Goal: Task Accomplishment & Management: Use online tool/utility

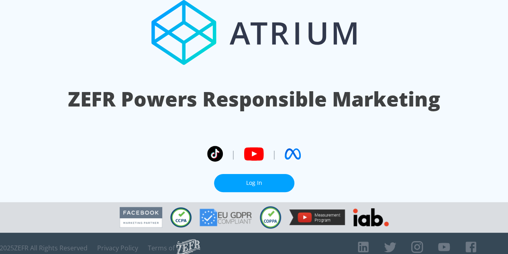
click at [265, 193] on section "ZEFR Powers Responsible Marketing | | Log In" at bounding box center [254, 101] width 508 height 202
click at [268, 190] on link "Log In" at bounding box center [254, 183] width 80 height 18
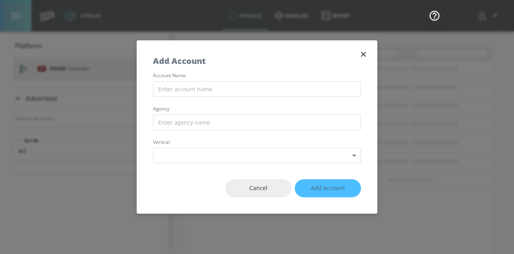
click at [358, 56] on button "button" at bounding box center [363, 54] width 11 height 11
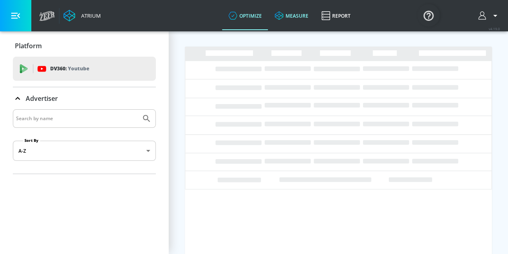
click at [299, 24] on link "measure" at bounding box center [291, 15] width 47 height 29
